Goal: Find specific page/section: Find specific page/section

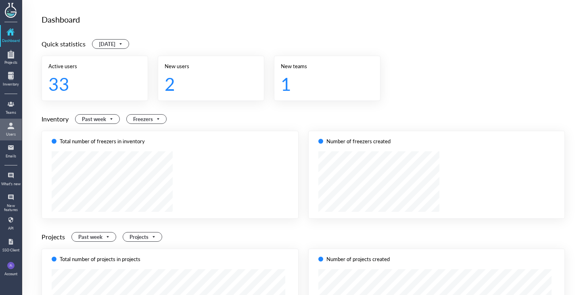
click at [10, 129] on div at bounding box center [10, 126] width 13 height 13
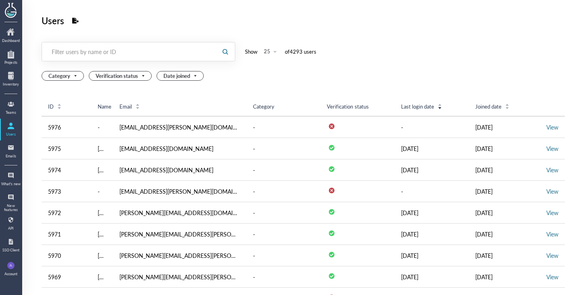
click at [103, 44] on div at bounding box center [129, 51] width 174 height 19
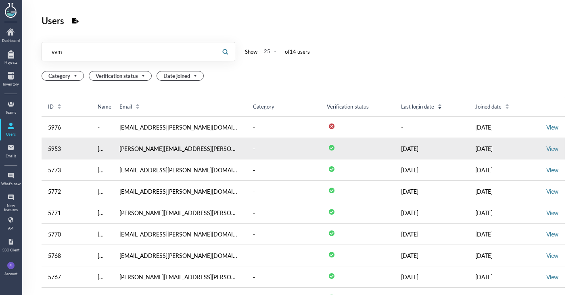
type input "vvm"
click at [547, 143] on td "View" at bounding box center [552, 148] width 25 height 21
click at [549, 148] on link "View" at bounding box center [553, 149] width 12 height 8
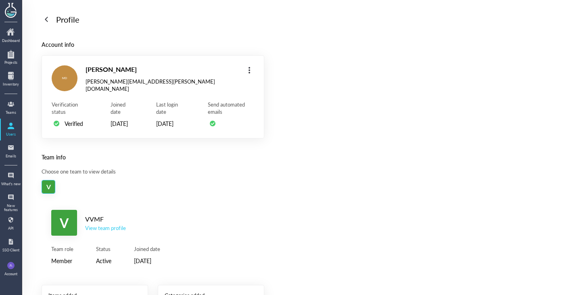
click at [105, 224] on div "VVMF" at bounding box center [105, 219] width 41 height 10
click at [106, 232] on div "View team profile" at bounding box center [105, 227] width 41 height 7
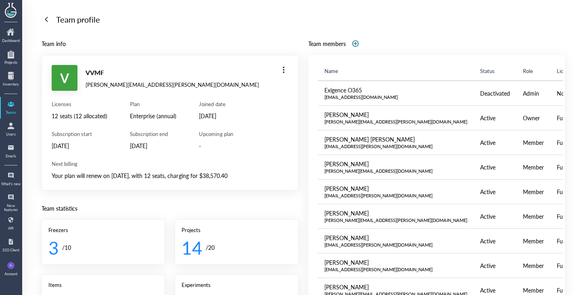
click at [143, 176] on div "Your plan will renew on [DATE], with 12 seats, charging for $38,570.40" at bounding box center [170, 176] width 237 height 10
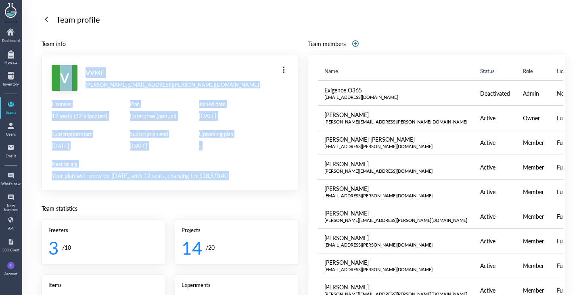
drag, startPoint x: 143, startPoint y: 176, endPoint x: 48, endPoint y: 57, distance: 152.9
click at [48, 57] on div "V VVMF [PERSON_NAME][EMAIL_ADDRESS][PERSON_NAME][DOMAIN_NAME] Licenses 12 seats…" at bounding box center [170, 123] width 257 height 136
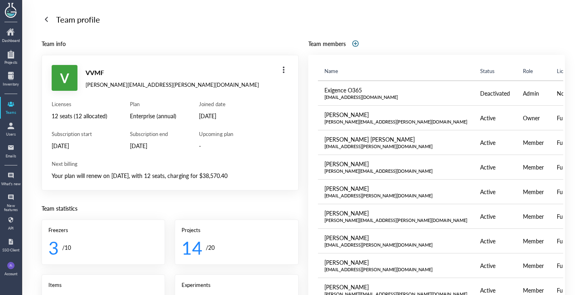
click at [48, 57] on div "V VVMF [PERSON_NAME][EMAIL_ADDRESS][PERSON_NAME][DOMAIN_NAME] Licenses 12 seats…" at bounding box center [170, 123] width 257 height 136
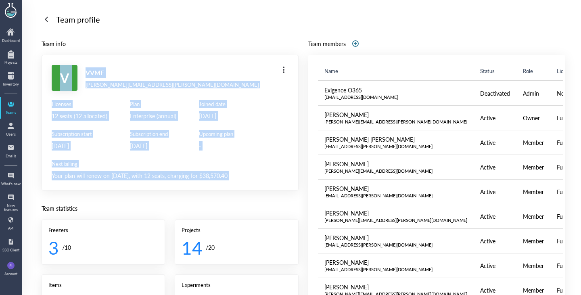
drag, startPoint x: 48, startPoint y: 57, endPoint x: 232, endPoint y: 169, distance: 215.8
click at [232, 169] on div "V VVMF [PERSON_NAME][EMAIL_ADDRESS][PERSON_NAME][DOMAIN_NAME] Licenses 12 seats…" at bounding box center [170, 123] width 257 height 136
click at [230, 168] on div "Next billing Your plan will renew on [DATE], with 12 seats, charging for $38,57…" at bounding box center [170, 170] width 237 height 20
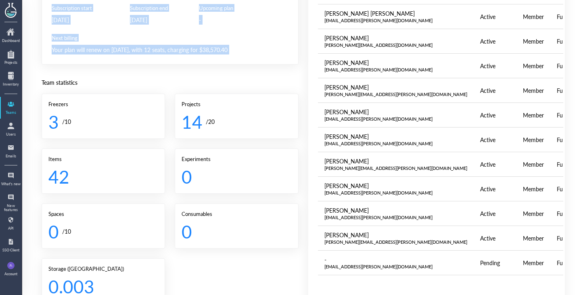
scroll to position [212, 0]
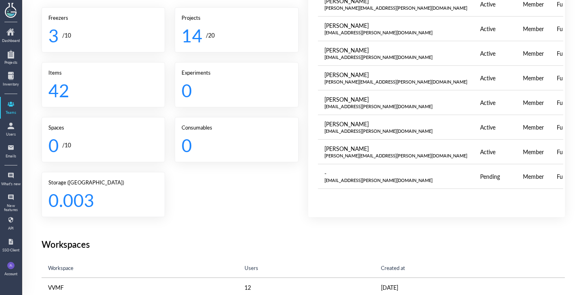
click at [257, 206] on div "Freezers 3 / 10 Projects 14 / 20 Items 42 Experiments 0 Spaces 0 / 10 Consumabl…" at bounding box center [170, 112] width 257 height 210
